Goal: Task Accomplishment & Management: Manage account settings

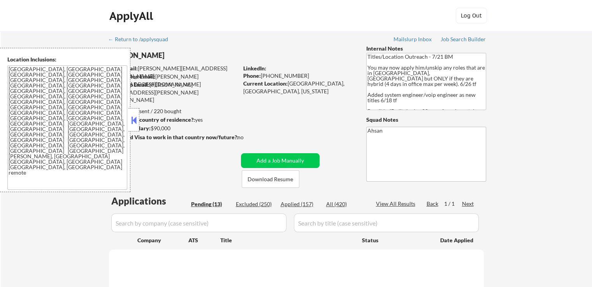
select select ""pending""
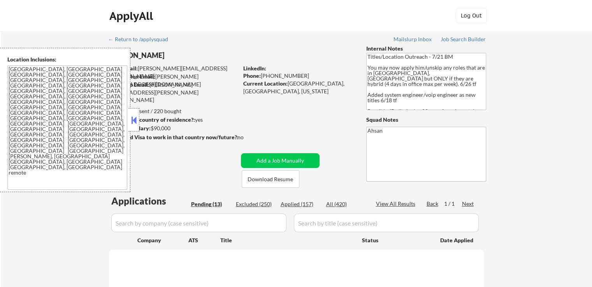
select select ""pending""
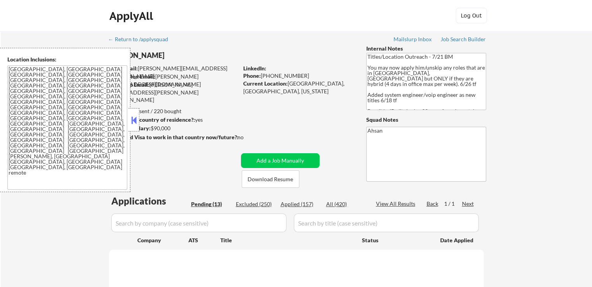
select select ""pending""
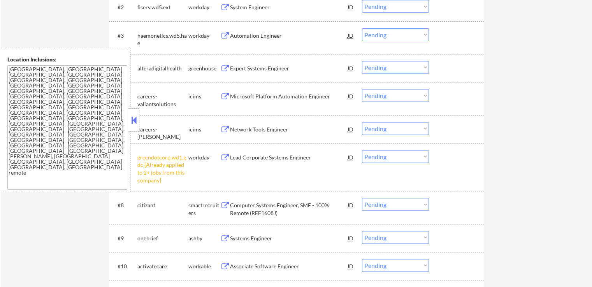
scroll to position [311, 0]
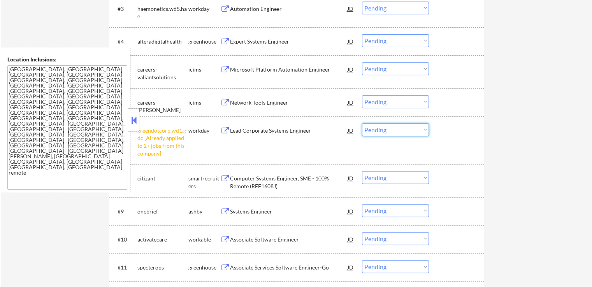
drag, startPoint x: 388, startPoint y: 127, endPoint x: 388, endPoint y: 135, distance: 7.4
click at [388, 128] on select "Choose an option... Pending Applied Excluded (Questions) Excluded (Expired) Exc…" at bounding box center [395, 129] width 67 height 13
click at [362, 123] on select "Choose an option... Pending Applied Excluded (Questions) Excluded (Expired) Exc…" at bounding box center [395, 129] width 67 height 13
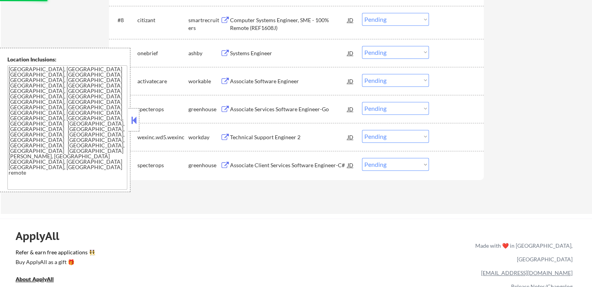
scroll to position [506, 0]
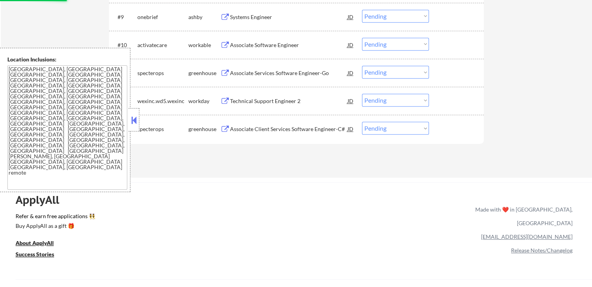
select select ""pending""
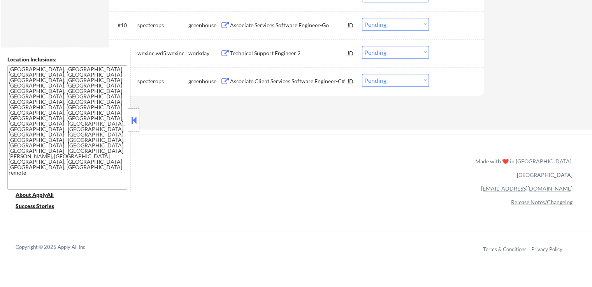
click at [226, 79] on button at bounding box center [225, 81] width 10 height 7
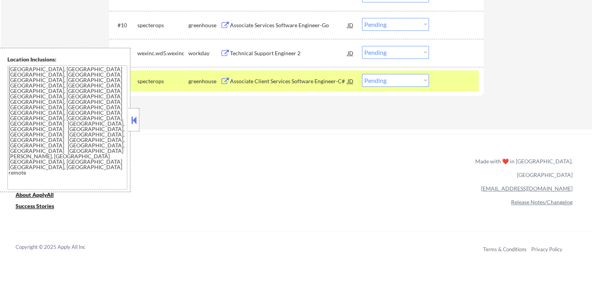
click at [399, 81] on select "Choose an option... Pending Applied Excluded (Questions) Excluded (Expired) Exc…" at bounding box center [395, 80] width 67 height 13
select select ""excluded__expired_""
click at [362, 74] on select "Choose an option... Pending Applied Excluded (Questions) Excluded (Expired) Exc…" at bounding box center [395, 80] width 67 height 13
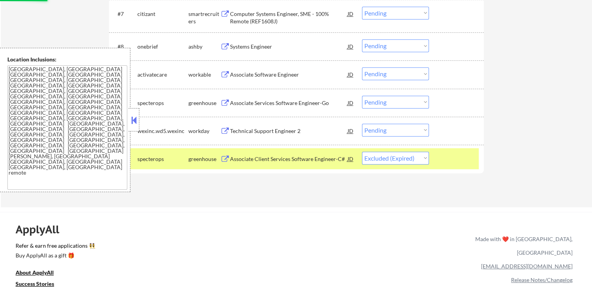
scroll to position [428, 0]
click at [224, 102] on button at bounding box center [225, 103] width 10 height 7
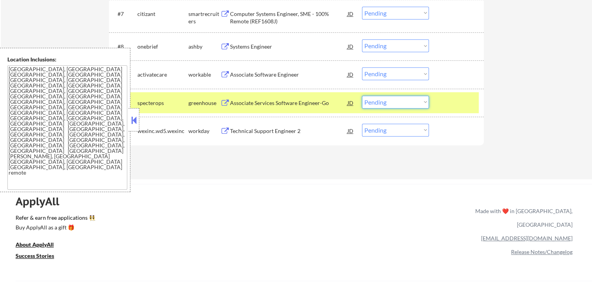
click at [385, 104] on select "Choose an option... Pending Applied Excluded (Questions) Excluded (Expired) Exc…" at bounding box center [395, 102] width 67 height 13
click at [362, 96] on select "Choose an option... Pending Applied Excluded (Questions) Excluded (Expired) Exc…" at bounding box center [395, 102] width 67 height 13
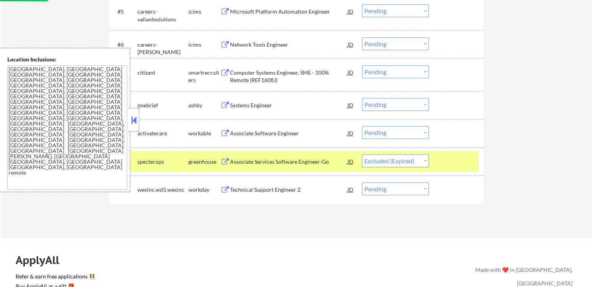
scroll to position [350, 0]
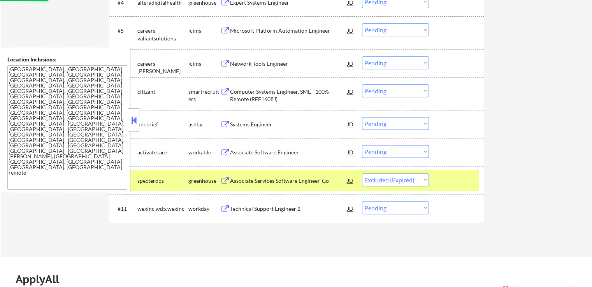
click at [223, 150] on button at bounding box center [225, 152] width 10 height 7
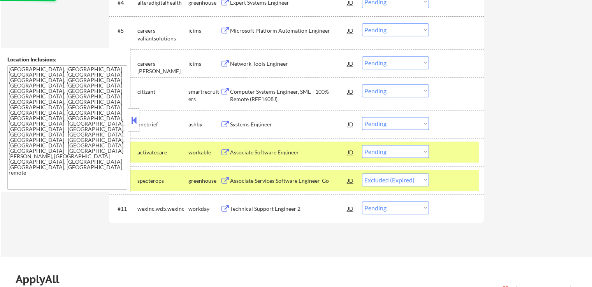
select select ""pending""
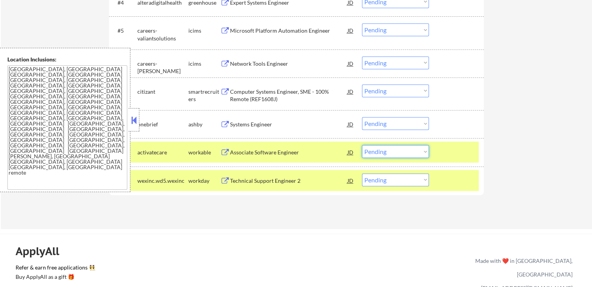
click at [388, 154] on select "Choose an option... Pending Applied Excluded (Questions) Excluded (Expired) Exc…" at bounding box center [395, 151] width 67 height 13
click at [362, 145] on select "Choose an option... Pending Applied Excluded (Questions) Excluded (Expired) Exc…" at bounding box center [395, 151] width 67 height 13
click at [227, 123] on button at bounding box center [225, 124] width 10 height 7
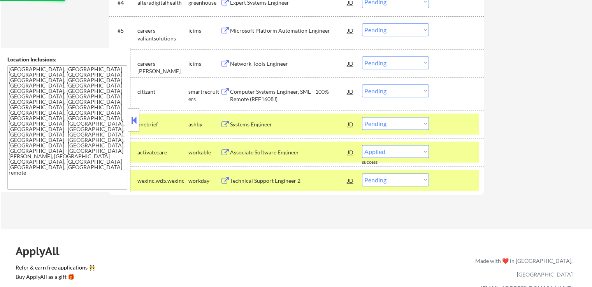
select select ""pending""
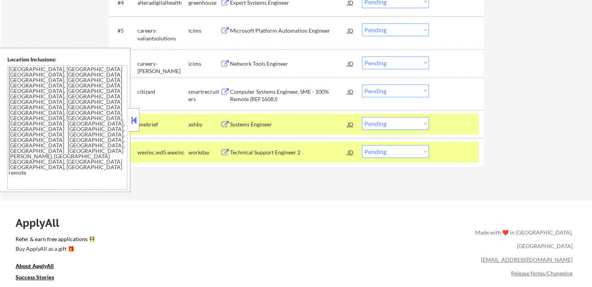
drag, startPoint x: 387, startPoint y: 123, endPoint x: 387, endPoint y: 128, distance: 5.4
click at [387, 123] on select "Choose an option... Pending Applied Excluded (Questions) Excluded (Expired) Exc…" at bounding box center [395, 123] width 67 height 13
click at [362, 117] on select "Choose an option... Pending Applied Excluded (Questions) Excluded (Expired) Exc…" at bounding box center [395, 123] width 67 height 13
select select ""pending""
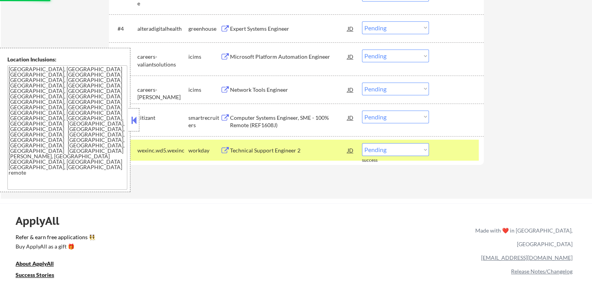
scroll to position [311, 0]
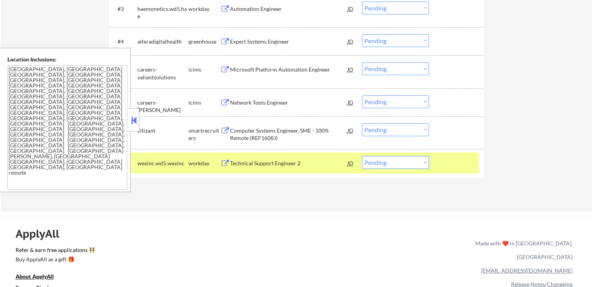
click at [226, 128] on button at bounding box center [225, 130] width 10 height 7
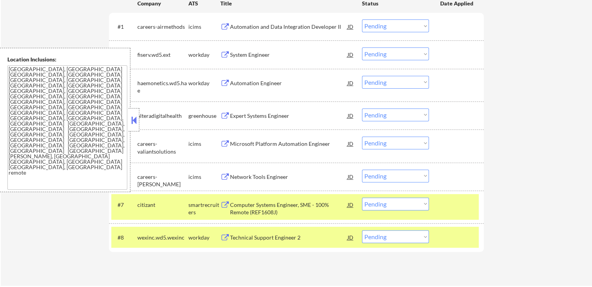
scroll to position [233, 0]
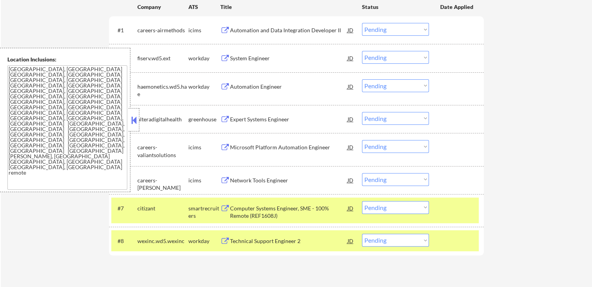
drag, startPoint x: 224, startPoint y: 119, endPoint x: 229, endPoint y: 119, distance: 4.7
click at [226, 119] on button at bounding box center [225, 119] width 10 height 7
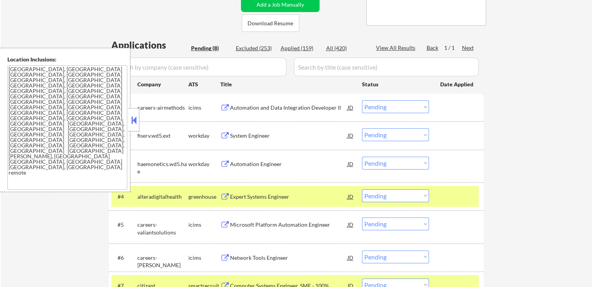
scroll to position [156, 0]
click at [226, 135] on button at bounding box center [225, 136] width 10 height 7
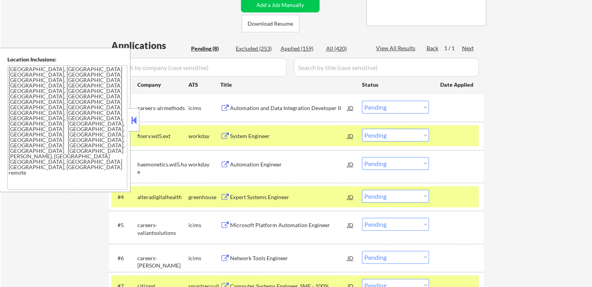
click at [389, 133] on select "Choose an option... Pending Applied Excluded (Questions) Excluded (Expired) Exc…" at bounding box center [395, 135] width 67 height 13
click at [362, 129] on select "Choose an option... Pending Applied Excluded (Questions) Excluded (Expired) Exc…" at bounding box center [395, 135] width 67 height 13
click at [227, 165] on button at bounding box center [225, 164] width 10 height 7
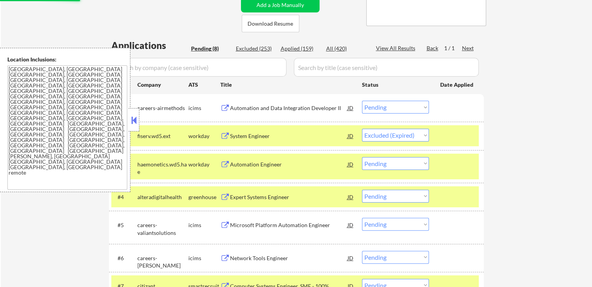
select select ""pending""
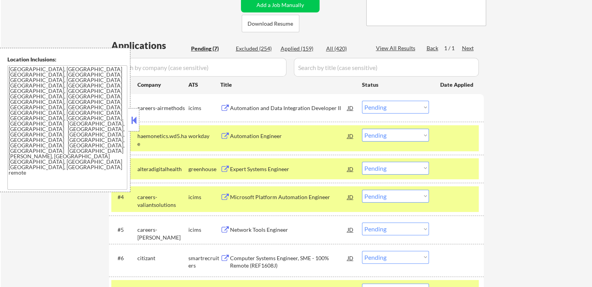
click at [391, 134] on select "Choose an option... Pending Applied Excluded (Questions) Excluded (Expired) Exc…" at bounding box center [395, 135] width 67 height 13
click at [362, 129] on select "Choose an option... Pending Applied Excluded (Questions) Excluded (Expired) Exc…" at bounding box center [395, 135] width 67 height 13
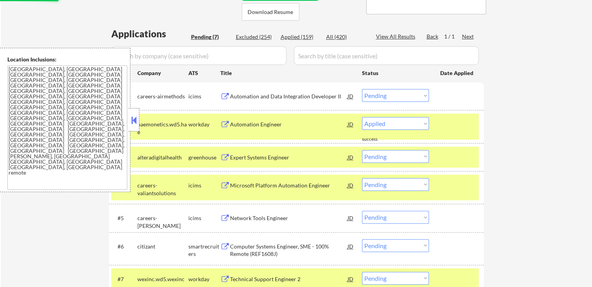
scroll to position [117, 0]
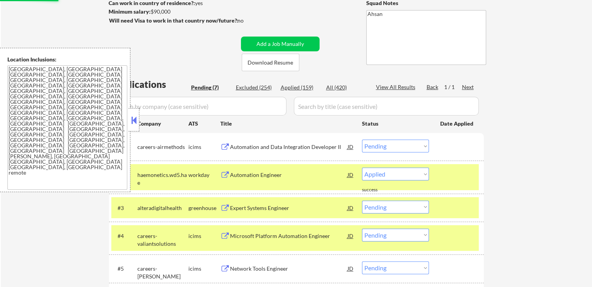
select select ""pending""
